Goal: Participate in discussion

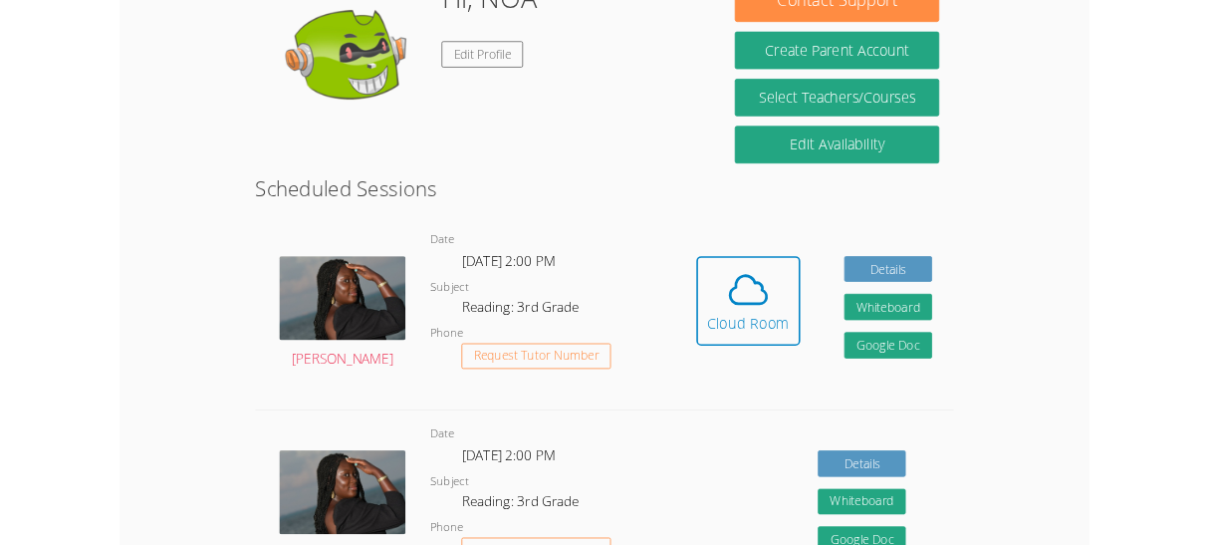
scroll to position [361, 0]
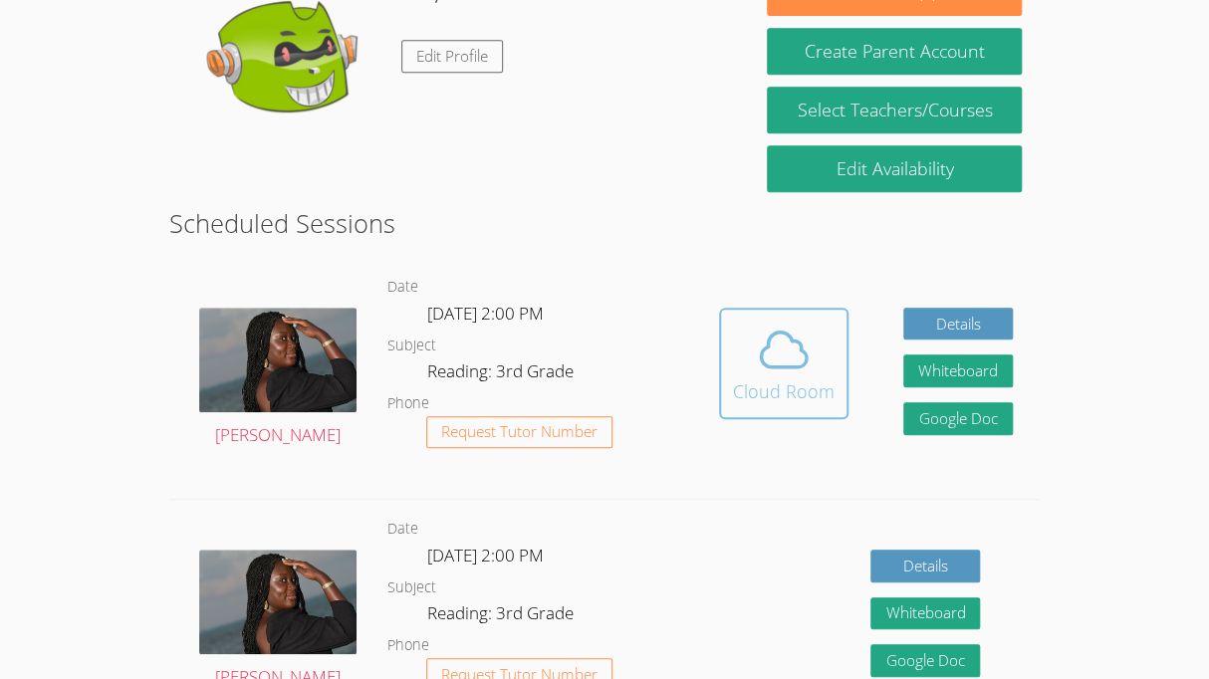
click at [778, 361] on icon at bounding box center [784, 350] width 56 height 56
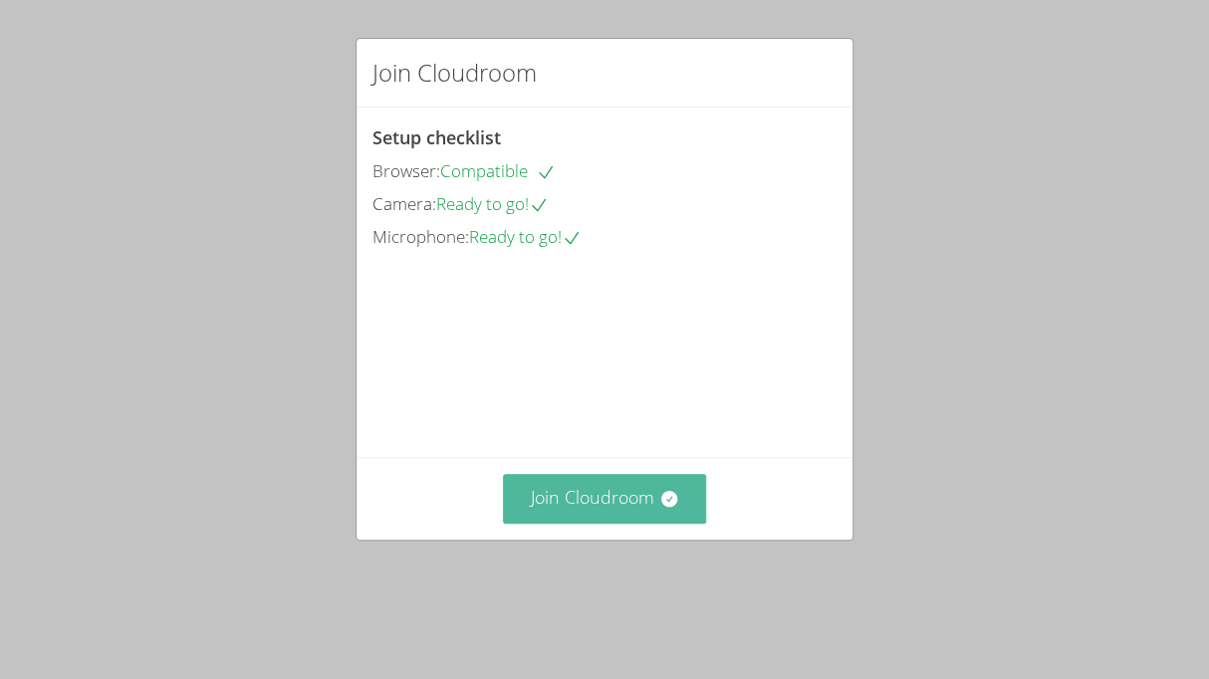
click at [555, 523] on button "Join Cloudroom" at bounding box center [605, 498] width 204 height 49
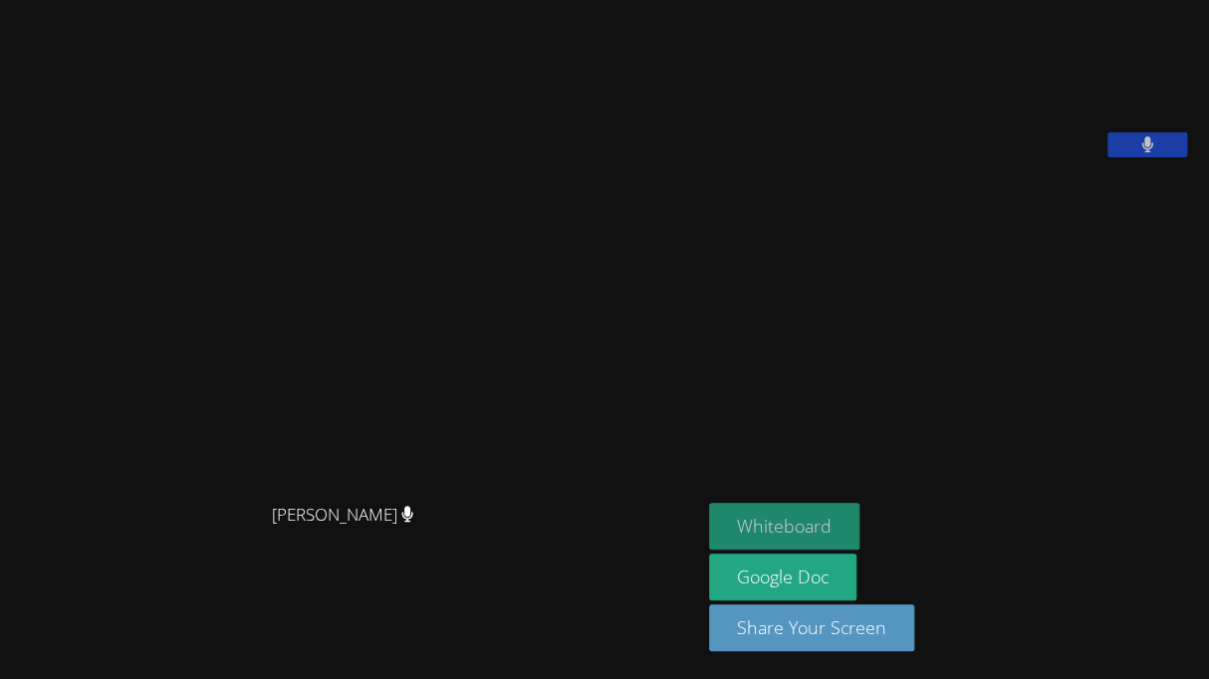
click at [823, 522] on button "Whiteboard" at bounding box center [784, 526] width 150 height 47
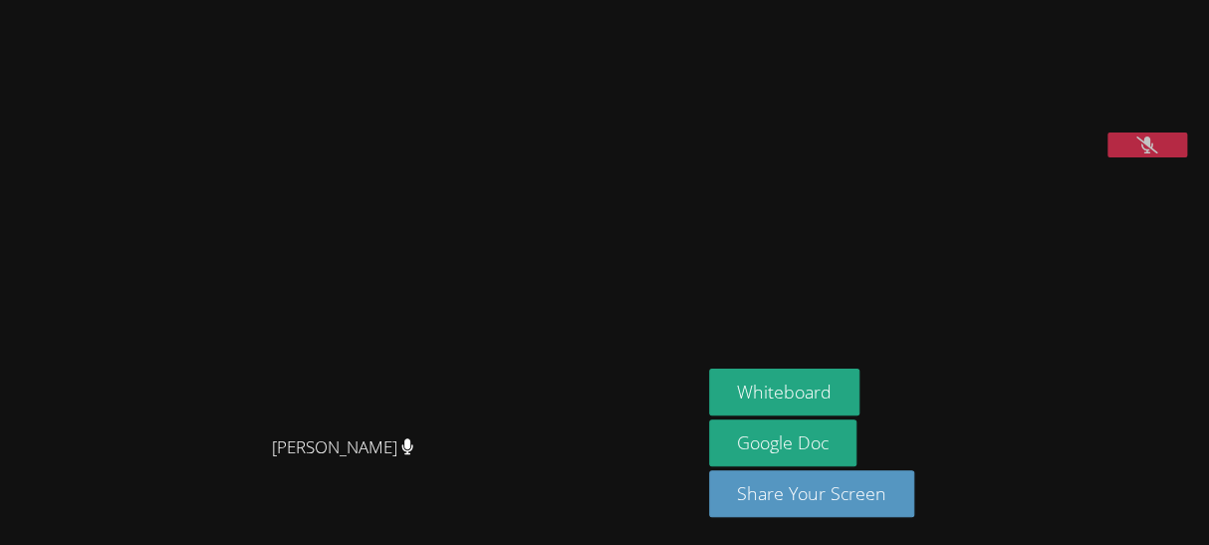
click at [1157, 153] on icon at bounding box center [1146, 144] width 21 height 17
click at [1174, 157] on button at bounding box center [1147, 144] width 80 height 25
click at [1176, 157] on button at bounding box center [1147, 144] width 80 height 25
click at [1151, 153] on icon at bounding box center [1146, 144] width 21 height 17
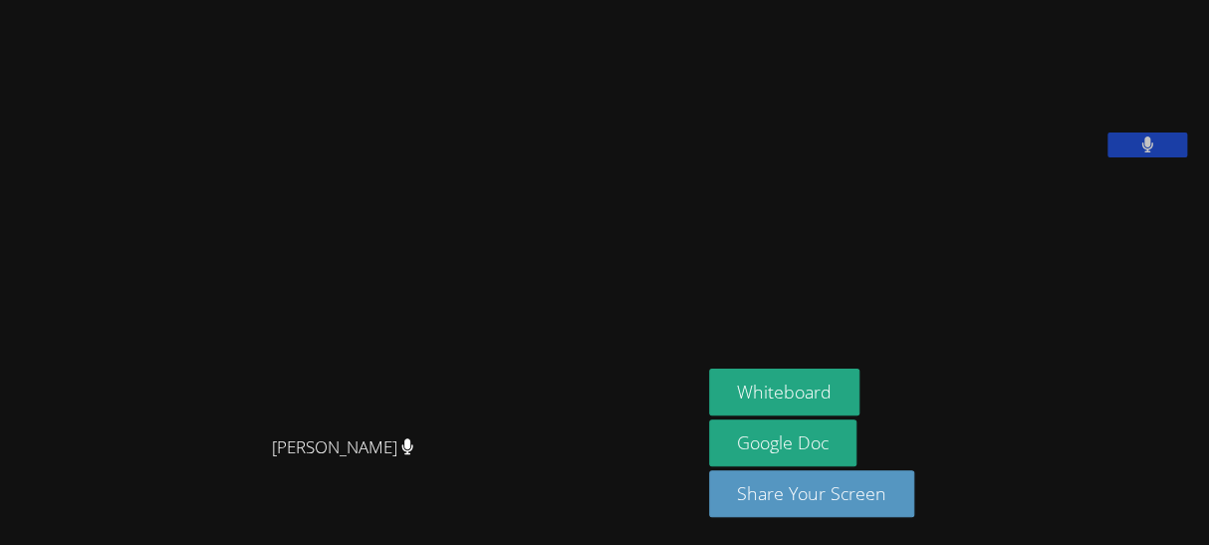
click at [1171, 157] on button at bounding box center [1147, 144] width 80 height 25
click at [1154, 157] on button at bounding box center [1147, 144] width 80 height 25
click at [1154, 153] on icon at bounding box center [1147, 144] width 13 height 17
click at [1165, 157] on button at bounding box center [1147, 144] width 80 height 25
click at [1170, 157] on button at bounding box center [1147, 144] width 80 height 25
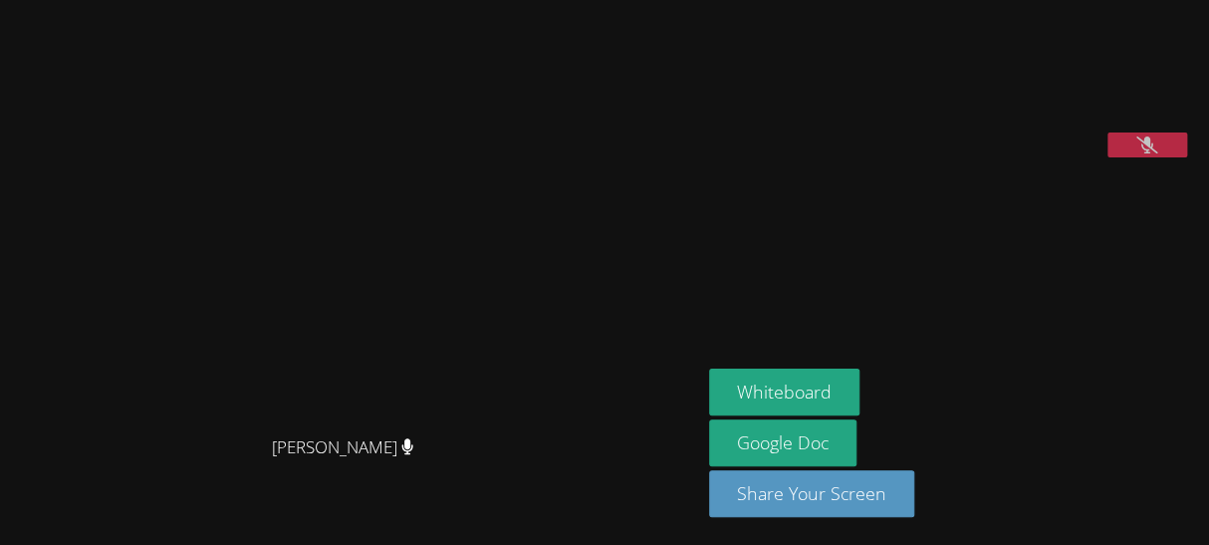
click at [1157, 153] on icon at bounding box center [1146, 144] width 21 height 17
click at [1163, 157] on button at bounding box center [1147, 144] width 80 height 25
click at [1171, 157] on button at bounding box center [1147, 144] width 80 height 25
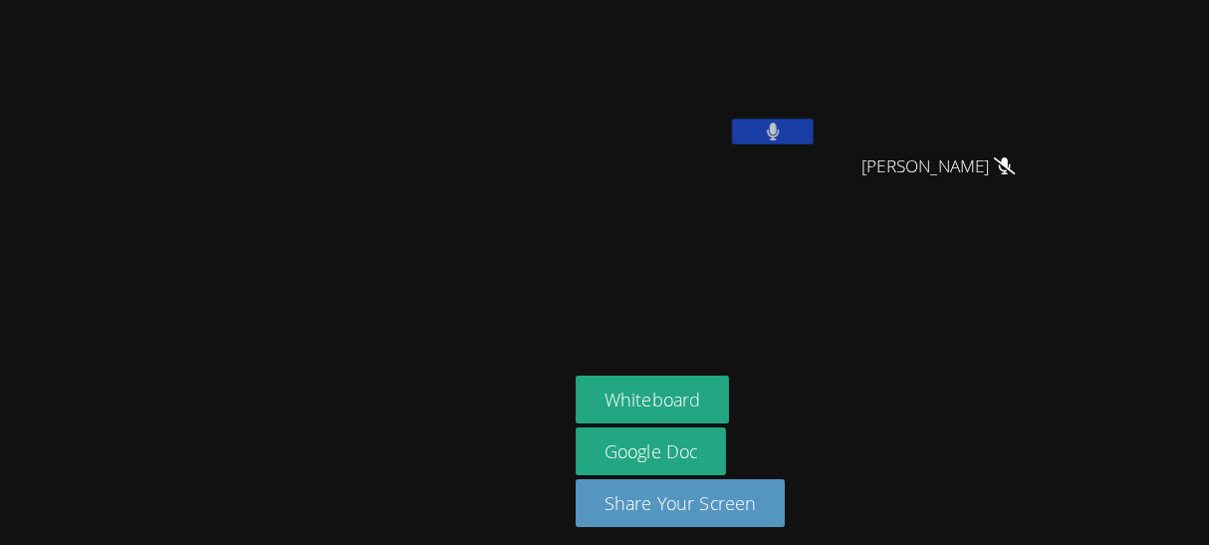
click at [820, 128] on button at bounding box center [780, 129] width 80 height 25
click at [820, 133] on button at bounding box center [780, 129] width 80 height 25
click at [820, 137] on button at bounding box center [780, 129] width 80 height 25
click at [820, 127] on button at bounding box center [780, 129] width 80 height 25
click at [820, 136] on button at bounding box center [780, 129] width 80 height 25
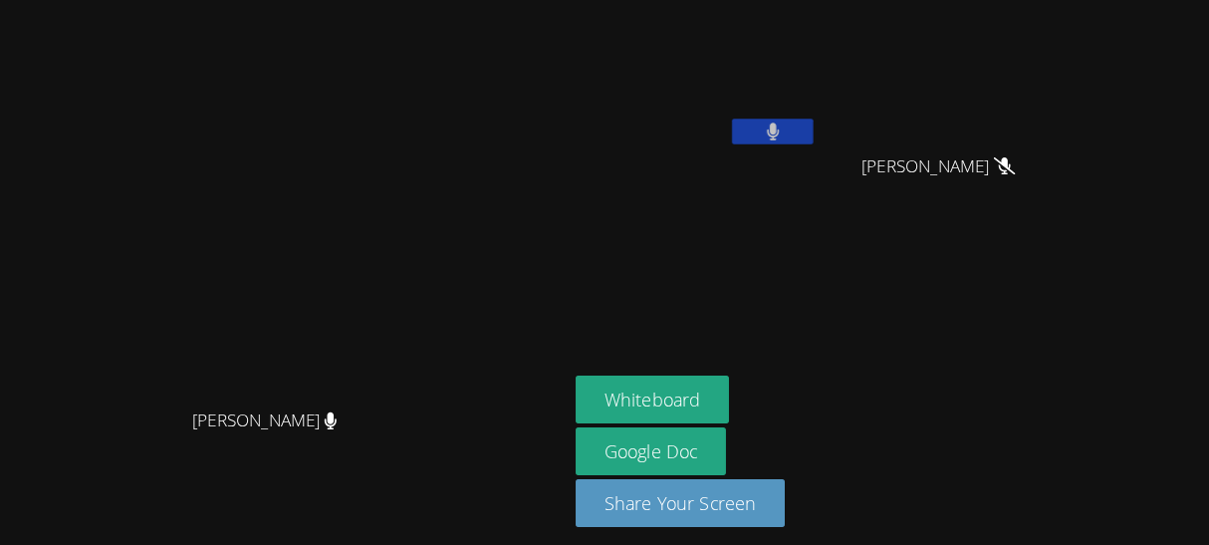
click at [820, 126] on button at bounding box center [780, 129] width 80 height 25
click at [791, 124] on icon at bounding box center [780, 128] width 21 height 17
click at [820, 125] on button at bounding box center [780, 129] width 80 height 25
click at [820, 132] on button at bounding box center [780, 129] width 80 height 25
click at [786, 136] on icon at bounding box center [780, 128] width 12 height 17
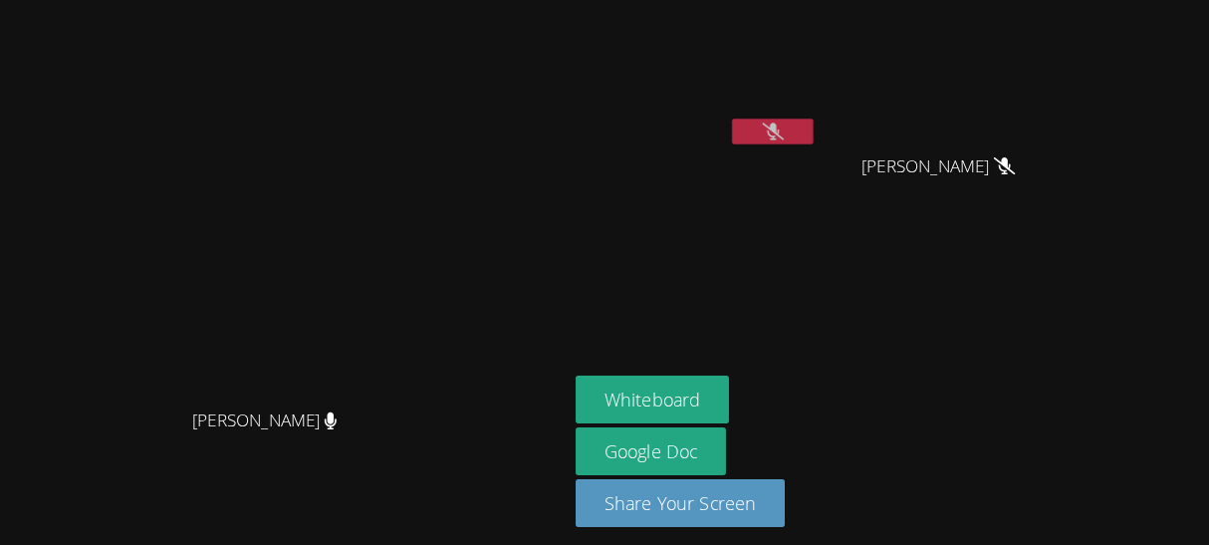
click at [820, 136] on button at bounding box center [780, 129] width 80 height 25
click at [820, 138] on button at bounding box center [780, 129] width 80 height 25
click at [820, 133] on button at bounding box center [780, 129] width 80 height 25
click at [820, 132] on button at bounding box center [780, 129] width 80 height 25
click at [820, 124] on button at bounding box center [780, 129] width 80 height 25
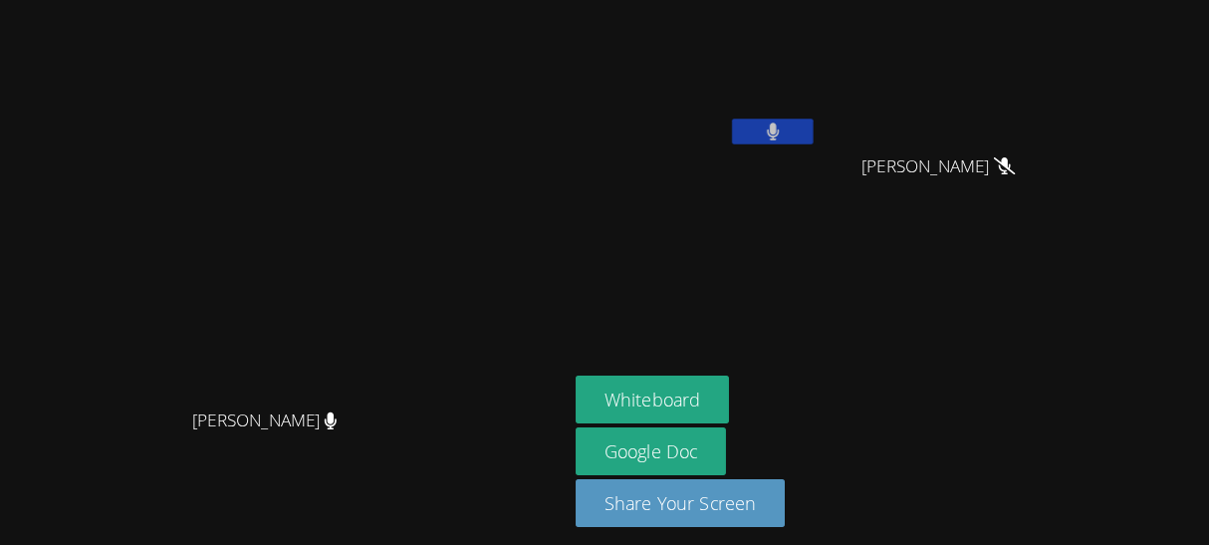
click at [786, 128] on icon at bounding box center [780, 128] width 12 height 17
click at [820, 134] on button at bounding box center [780, 129] width 80 height 25
click at [820, 137] on button at bounding box center [780, 129] width 80 height 25
click at [791, 120] on icon at bounding box center [780, 128] width 21 height 17
click at [820, 123] on button at bounding box center [780, 129] width 80 height 25
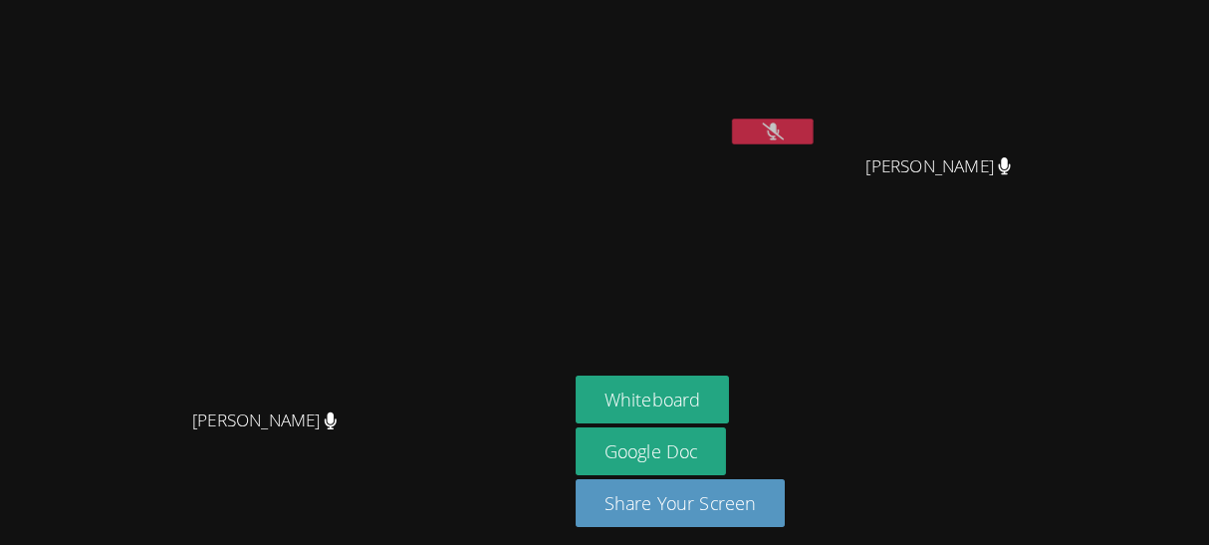
click at [791, 120] on icon at bounding box center [780, 128] width 21 height 17
click at [820, 130] on button at bounding box center [780, 129] width 80 height 25
click at [820, 136] on button at bounding box center [780, 129] width 80 height 25
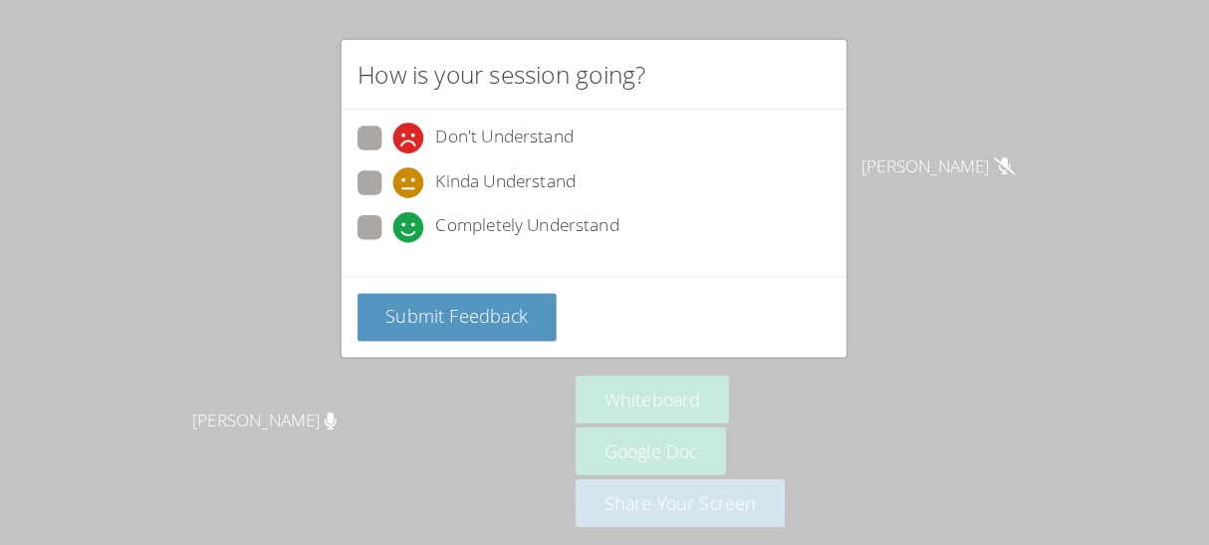
click at [407, 194] on span at bounding box center [407, 194] width 0 height 0
click at [407, 181] on input "Kinda Understand" at bounding box center [415, 175] width 17 height 17
radio input "true"
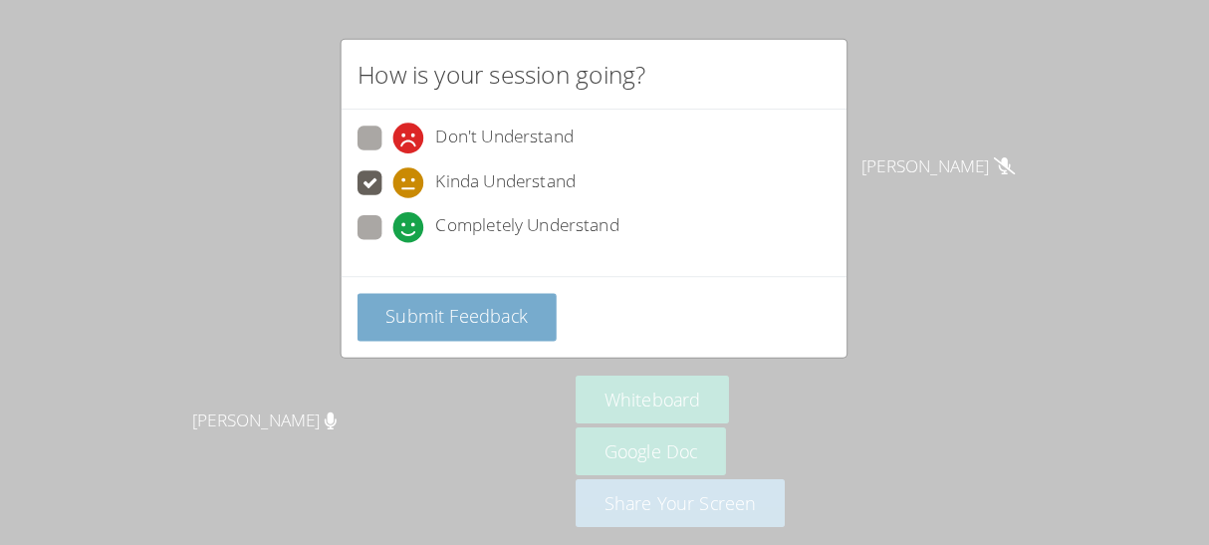
click at [440, 310] on span "Submit Feedback" at bounding box center [469, 310] width 139 height 24
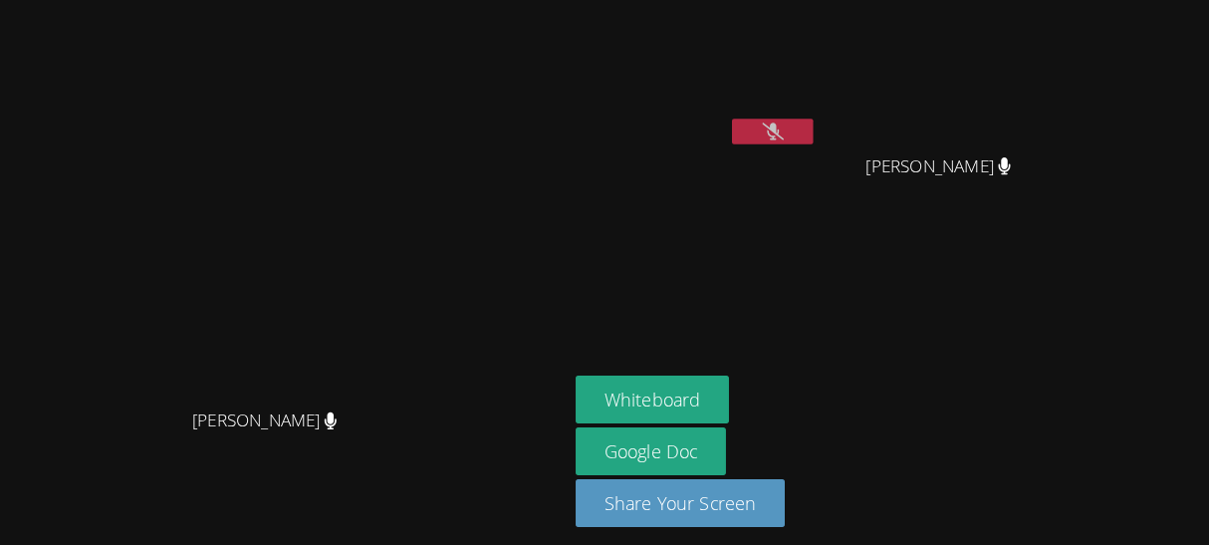
click at [820, 139] on button at bounding box center [780, 129] width 80 height 25
click at [820, 134] on button at bounding box center [780, 129] width 80 height 25
click at [820, 139] on button at bounding box center [780, 129] width 80 height 25
click at [820, 134] on button at bounding box center [780, 129] width 80 height 25
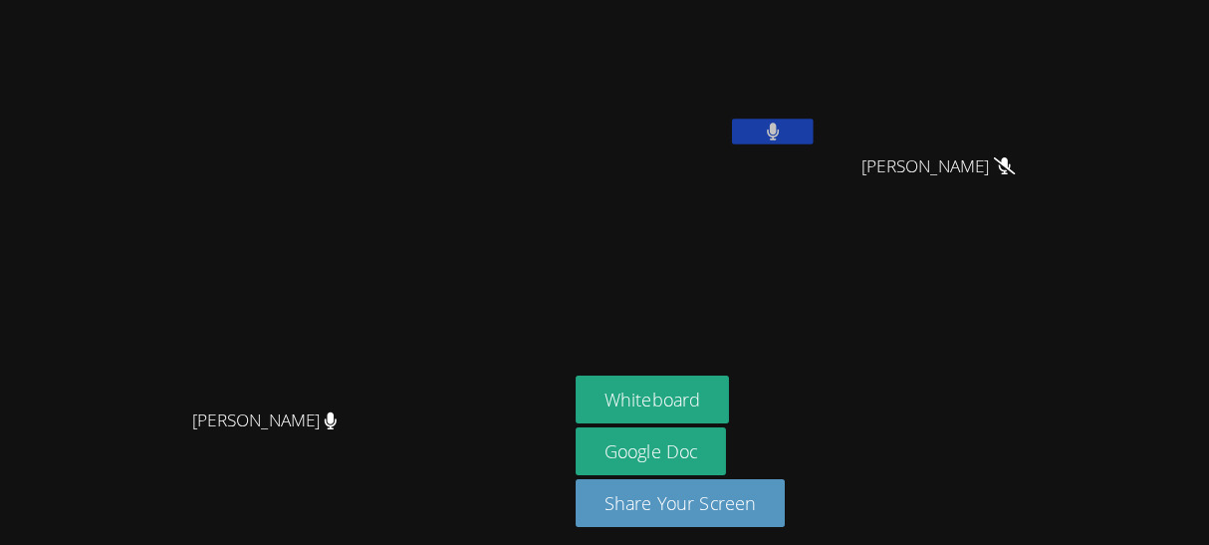
click at [820, 131] on button at bounding box center [780, 129] width 80 height 25
click at [791, 130] on icon at bounding box center [780, 128] width 21 height 17
click at [820, 137] on button at bounding box center [780, 129] width 80 height 25
click at [820, 132] on button at bounding box center [780, 129] width 80 height 25
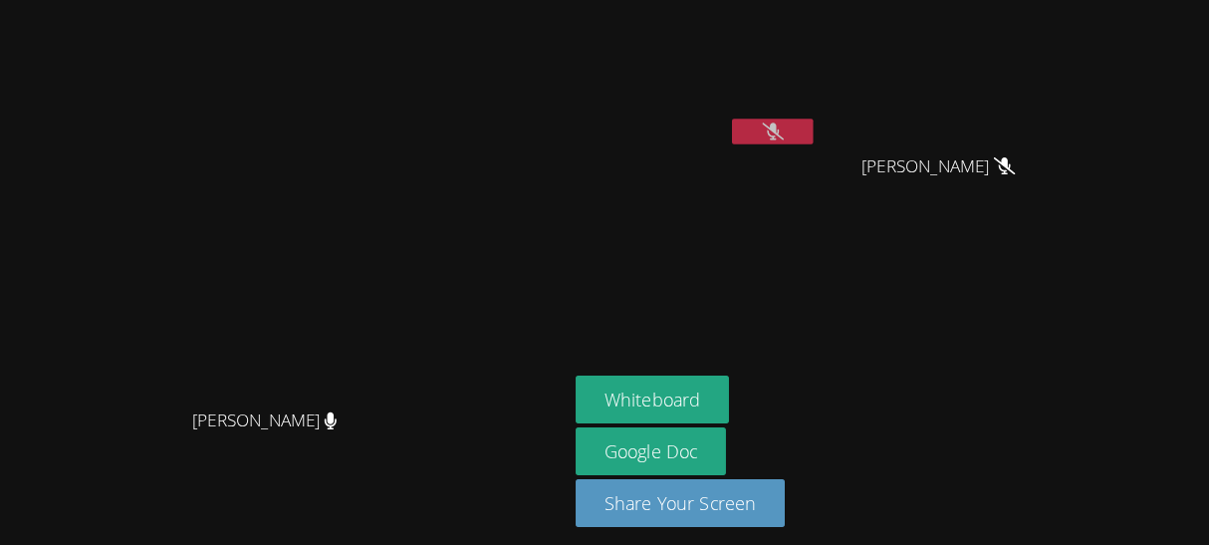
click at [791, 136] on icon at bounding box center [780, 128] width 21 height 17
click at [820, 138] on button at bounding box center [780, 129] width 80 height 25
click at [791, 126] on icon at bounding box center [780, 128] width 21 height 17
click at [820, 134] on button at bounding box center [780, 129] width 80 height 25
click at [791, 128] on icon at bounding box center [780, 128] width 21 height 17
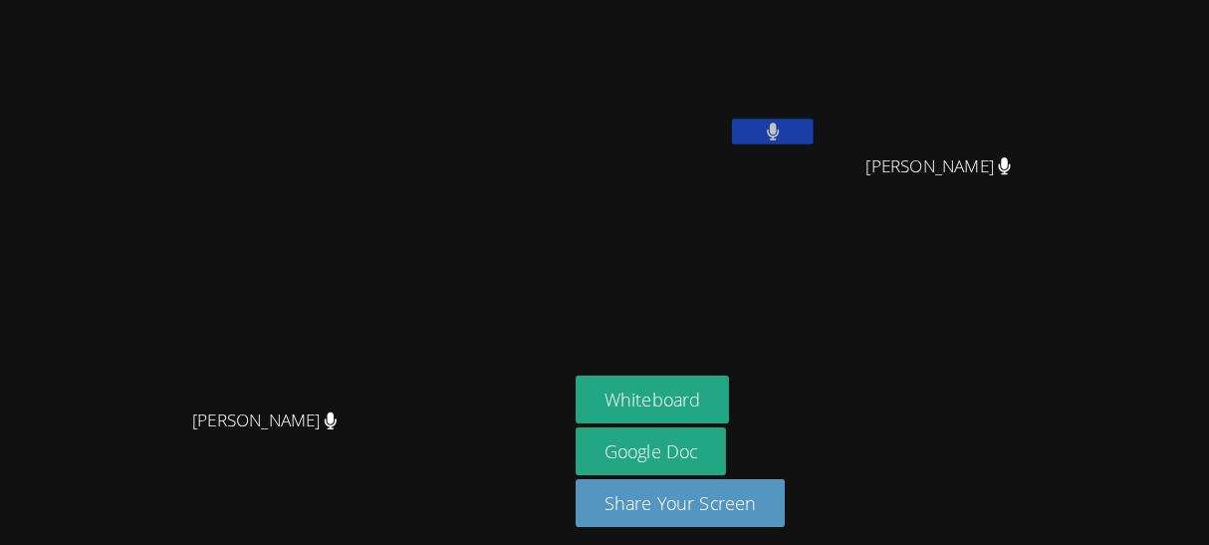
click at [820, 122] on button at bounding box center [780, 129] width 80 height 25
click at [791, 121] on icon at bounding box center [780, 128] width 21 height 17
click at [786, 130] on icon at bounding box center [780, 128] width 12 height 17
click at [820, 136] on button at bounding box center [780, 129] width 80 height 25
